Goal: Task Accomplishment & Management: Manage account settings

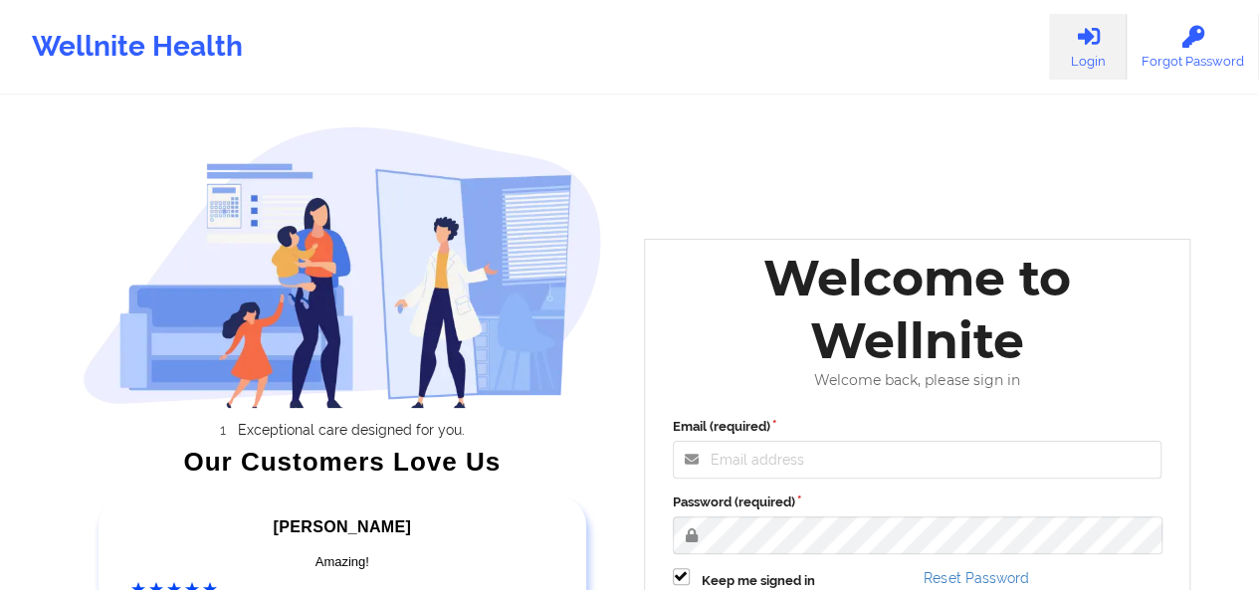
click at [835, 335] on div "Welcome to Wellnite" at bounding box center [918, 309] width 518 height 125
click at [793, 451] on input "Email (required)" at bounding box center [918, 460] width 490 height 38
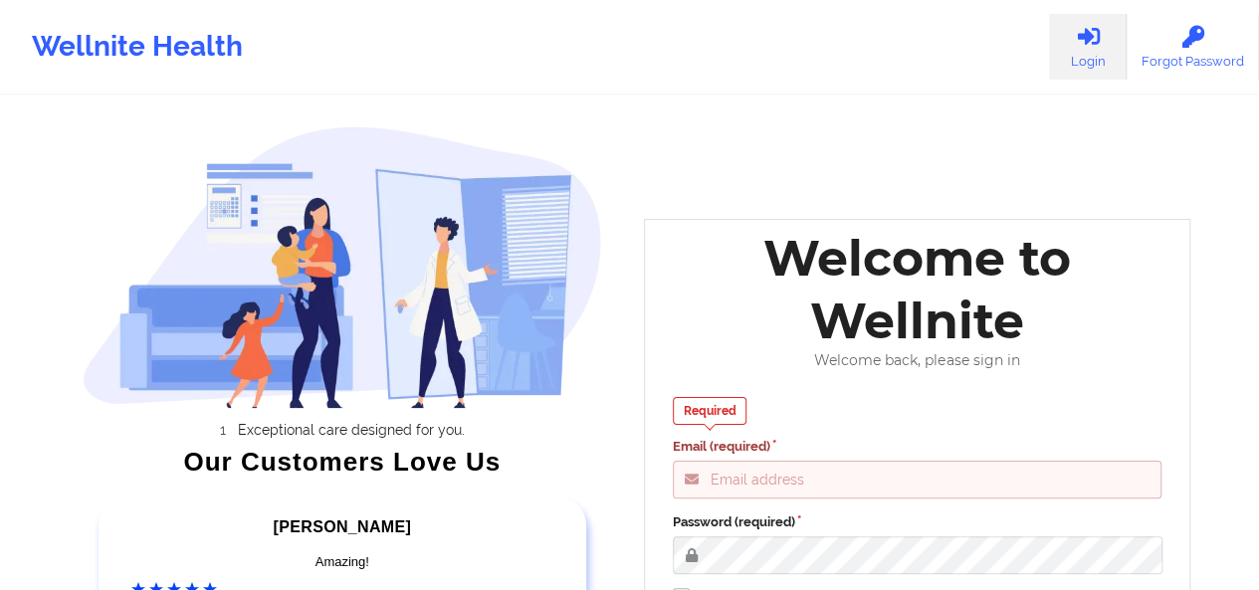
type input "[PERSON_NAME][EMAIL_ADDRESS][DOMAIN_NAME]"
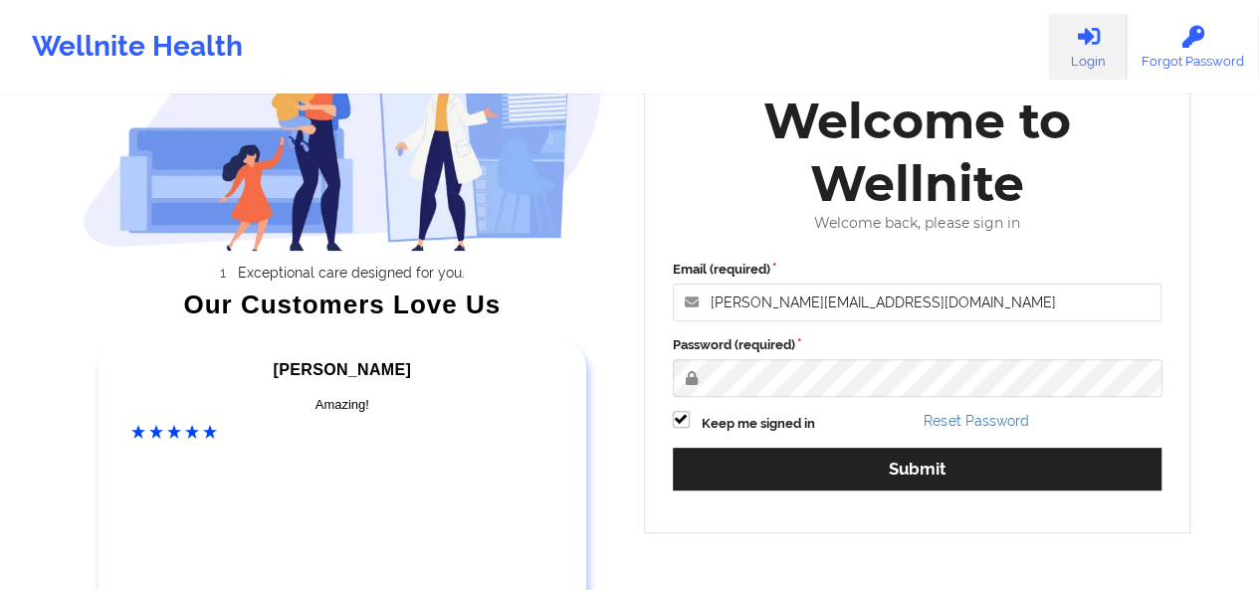
scroll to position [157, 0]
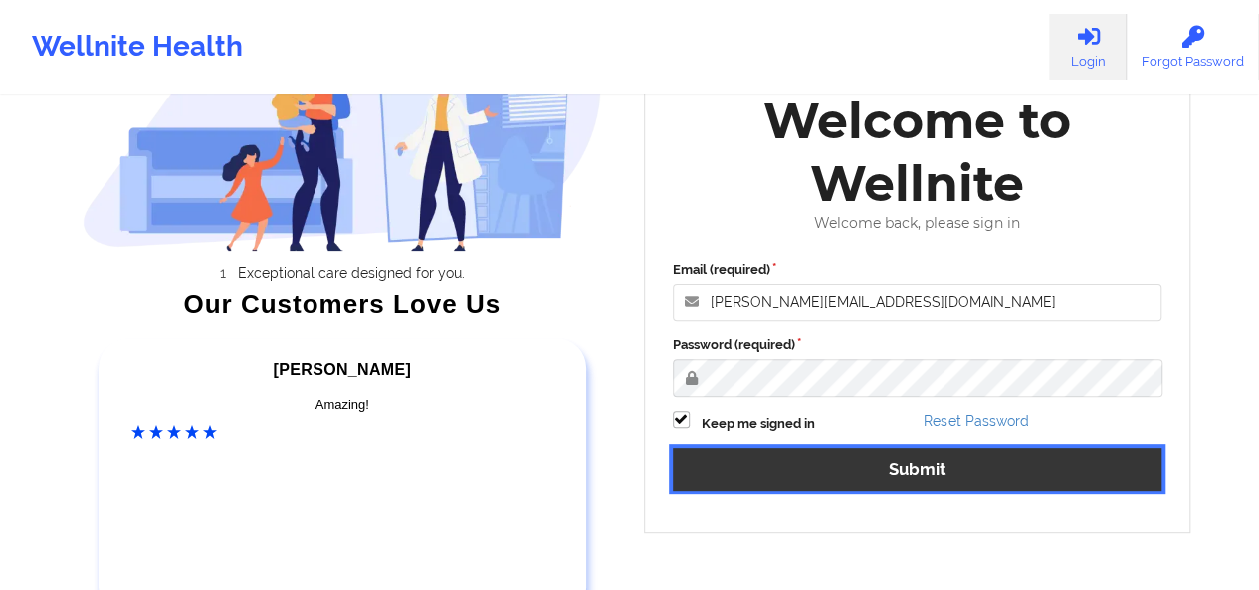
click at [965, 456] on button "Submit" at bounding box center [918, 469] width 490 height 43
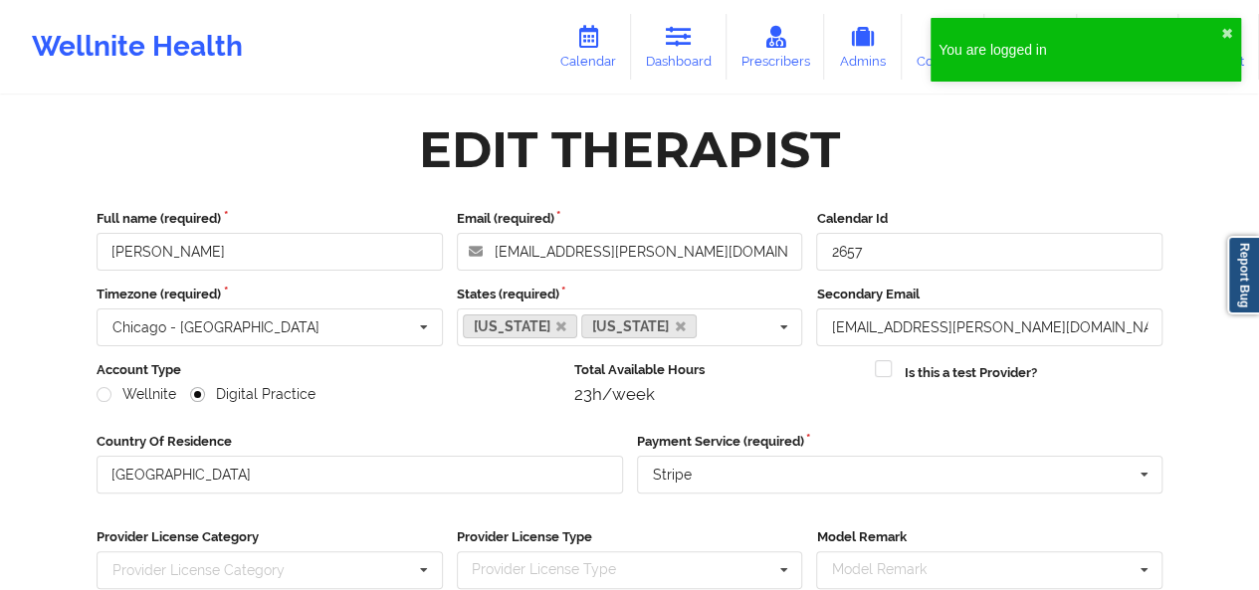
scroll to position [301, 0]
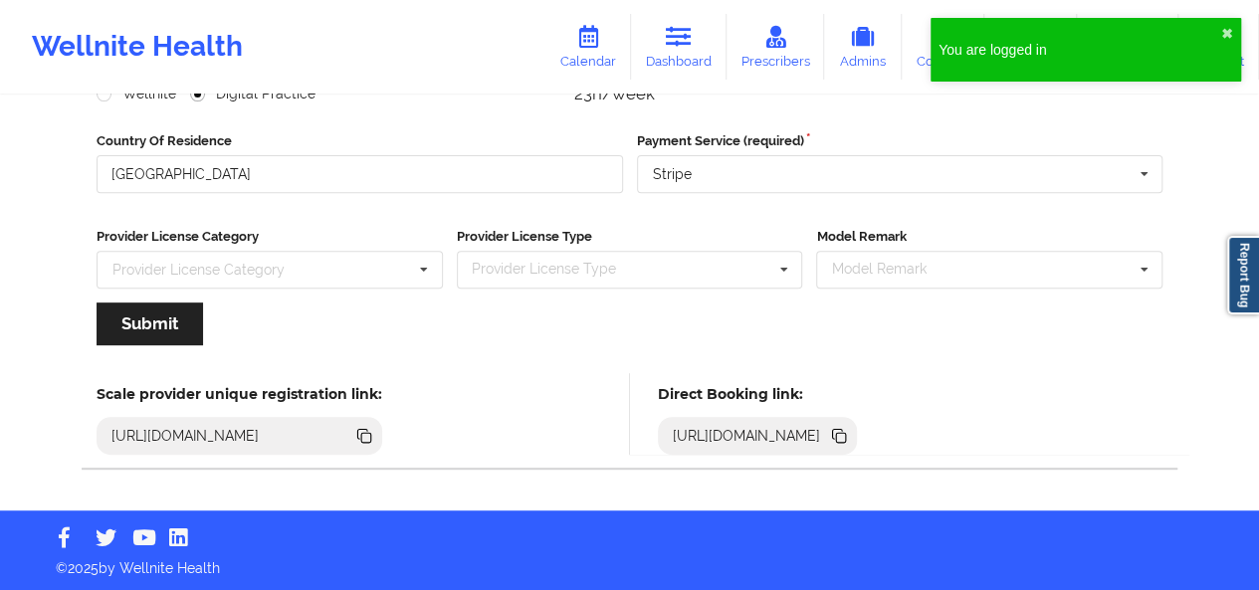
click at [846, 436] on icon at bounding box center [841, 438] width 10 height 10
